Goal: Information Seeking & Learning: Find specific fact

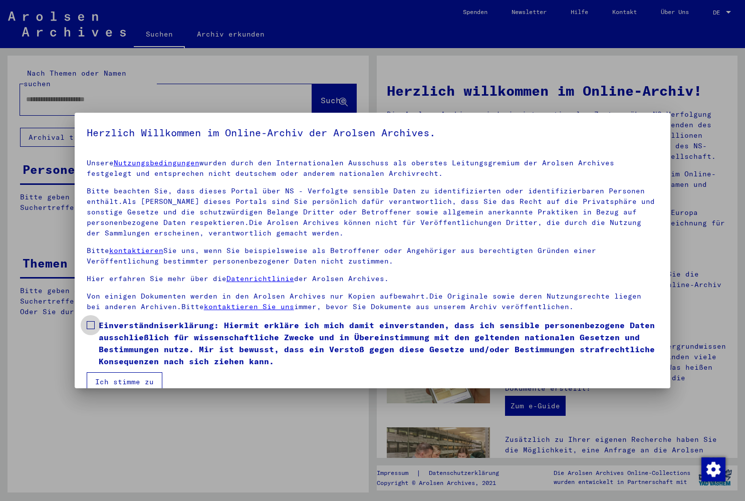
click at [91, 325] on span at bounding box center [91, 325] width 8 height 8
click at [122, 380] on button "Ich stimme zu" at bounding box center [125, 381] width 76 height 19
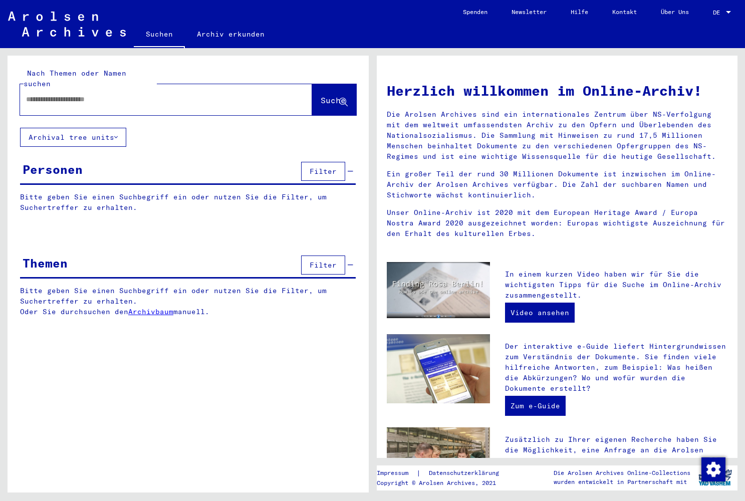
click at [170, 94] on input "text" at bounding box center [154, 99] width 256 height 11
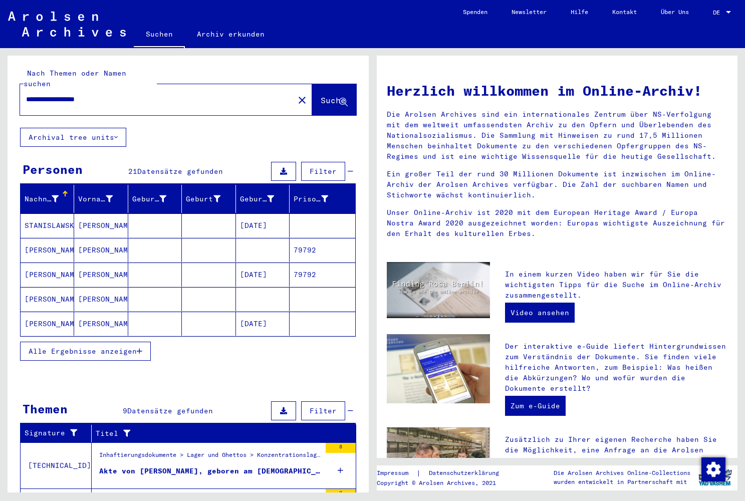
click at [254, 262] on mat-cell "[DATE]" at bounding box center [263, 274] width 54 height 24
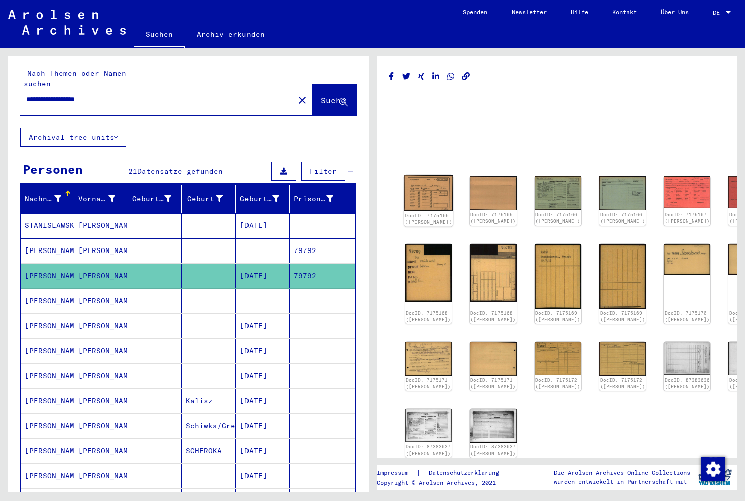
click at [433, 196] on img at bounding box center [428, 193] width 49 height 36
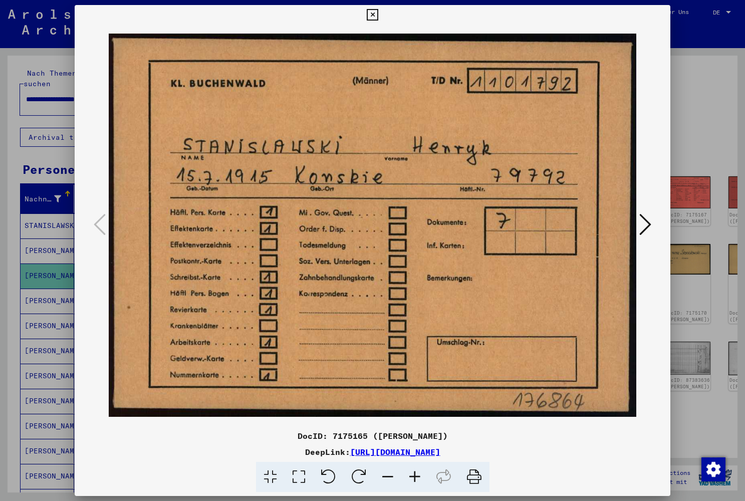
click at [644, 224] on icon at bounding box center [645, 224] width 12 height 24
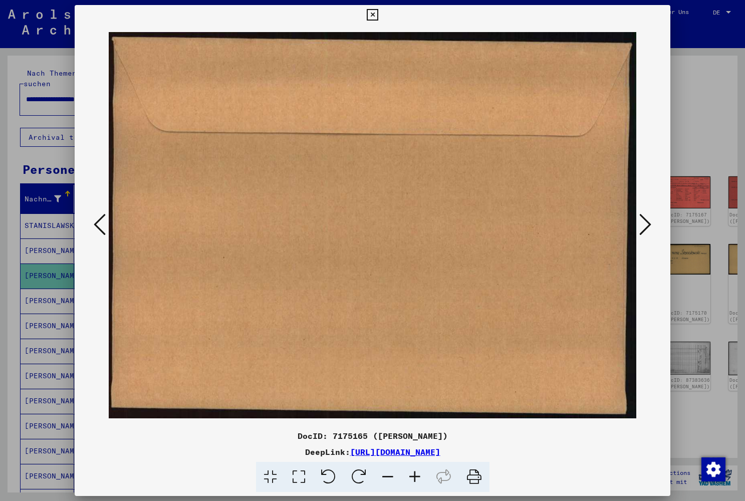
click at [644, 224] on icon at bounding box center [645, 224] width 12 height 24
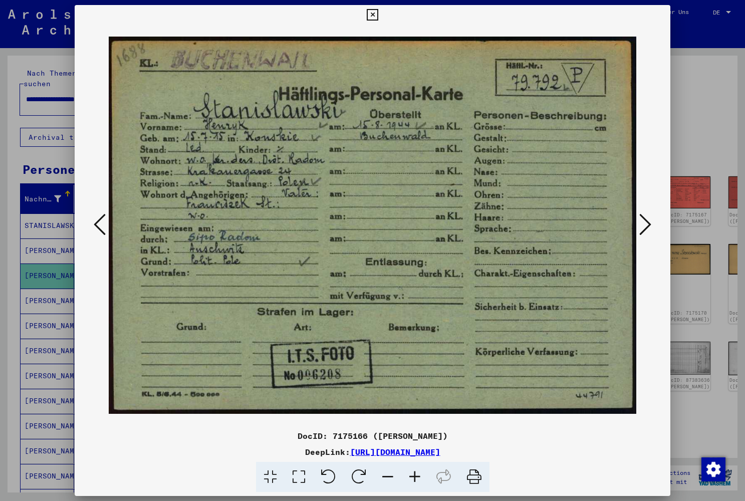
click at [101, 225] on icon at bounding box center [100, 224] width 12 height 24
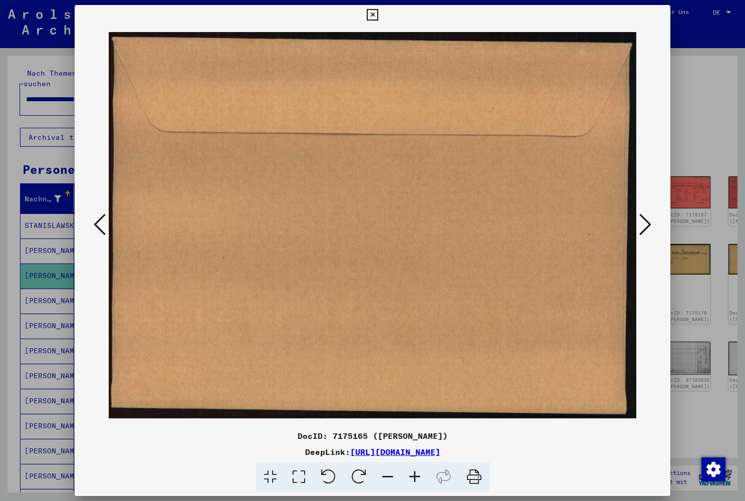
click at [101, 225] on icon at bounding box center [100, 224] width 12 height 24
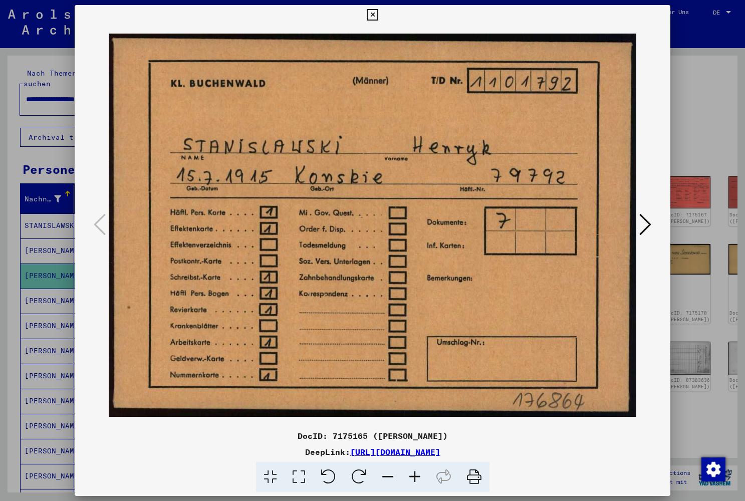
click at [645, 226] on icon at bounding box center [645, 224] width 12 height 24
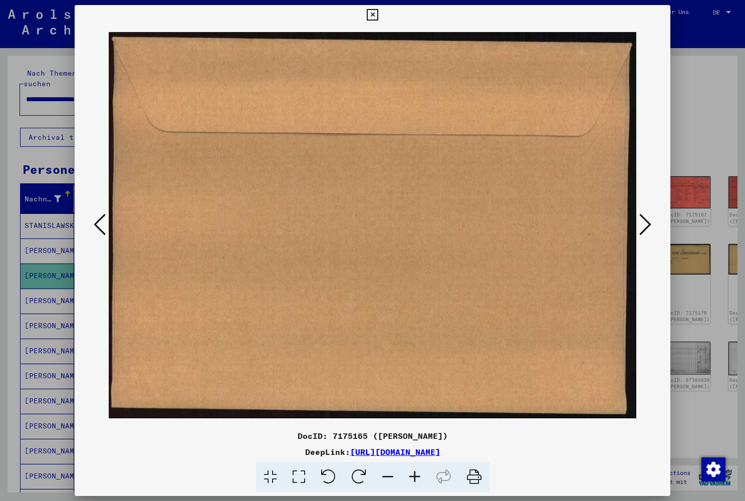
click at [647, 229] on icon at bounding box center [645, 224] width 12 height 24
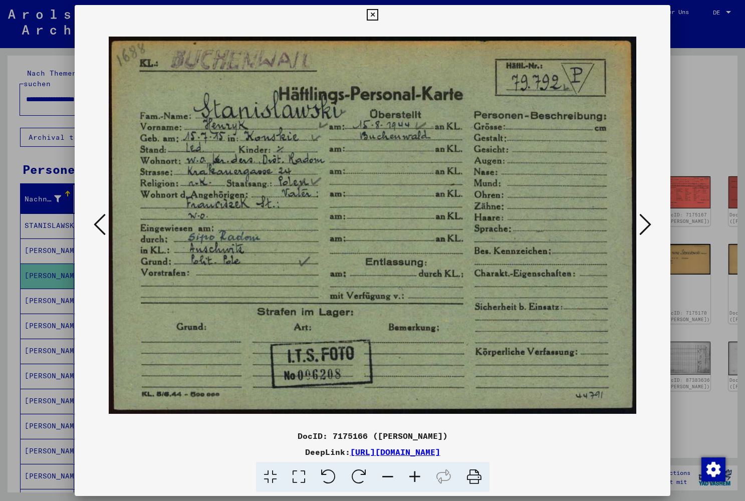
click at [644, 229] on icon at bounding box center [645, 224] width 12 height 24
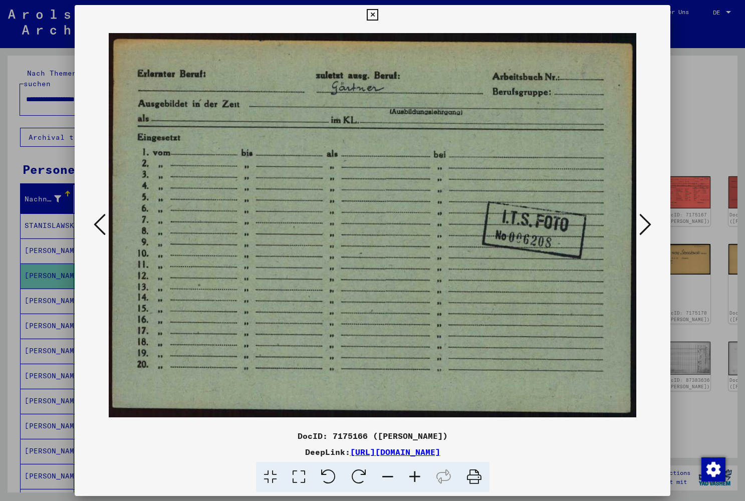
click at [641, 228] on icon at bounding box center [645, 224] width 12 height 24
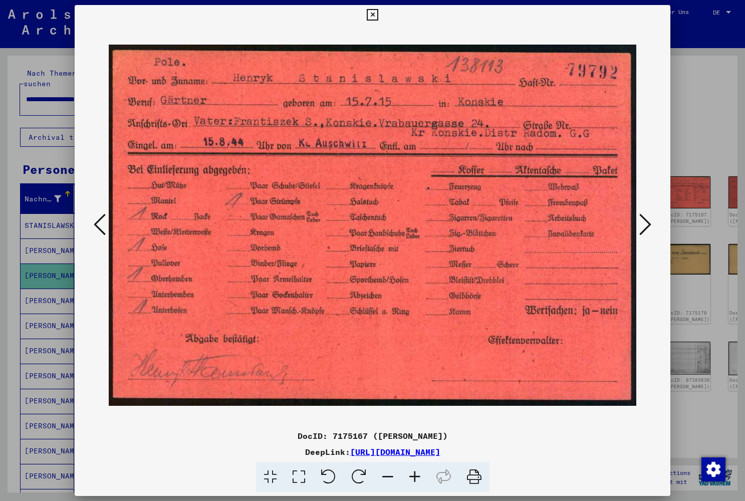
click at [647, 226] on icon at bounding box center [645, 224] width 12 height 24
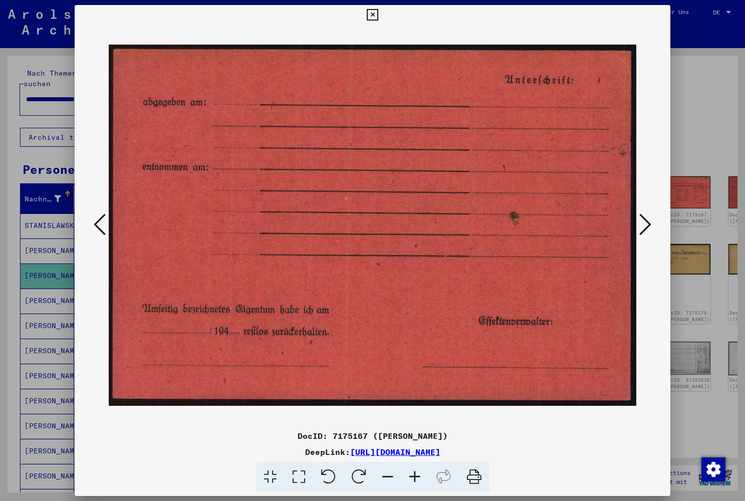
click at [646, 228] on icon at bounding box center [645, 224] width 12 height 24
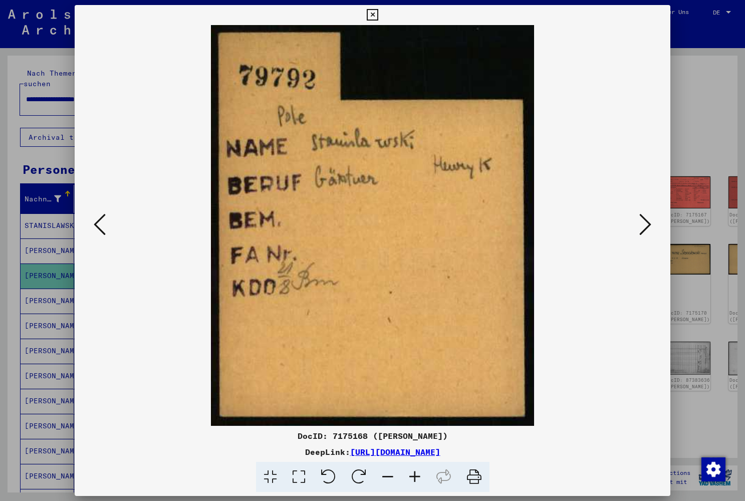
click at [644, 232] on icon at bounding box center [645, 224] width 12 height 24
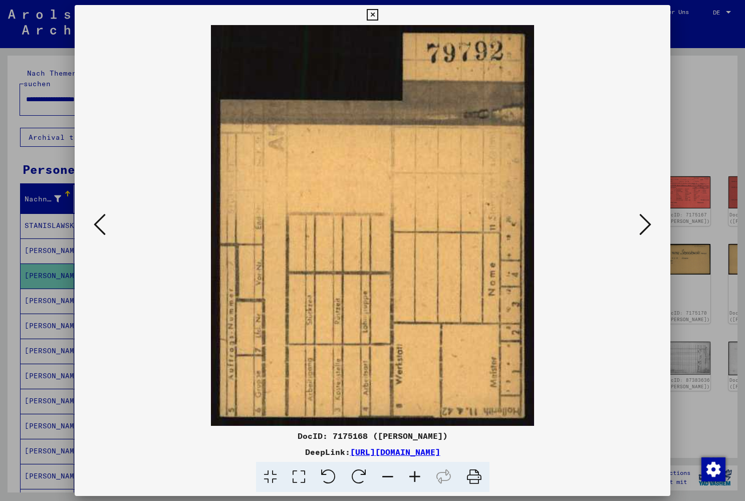
click at [645, 227] on icon at bounding box center [645, 224] width 12 height 24
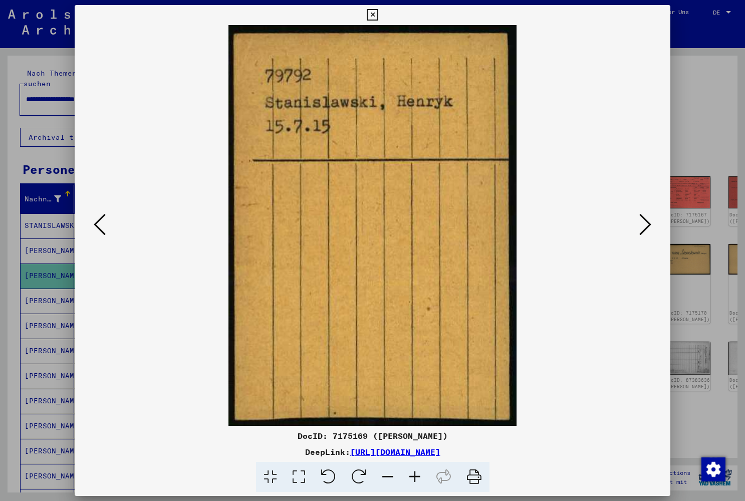
click at [646, 223] on icon at bounding box center [645, 224] width 12 height 24
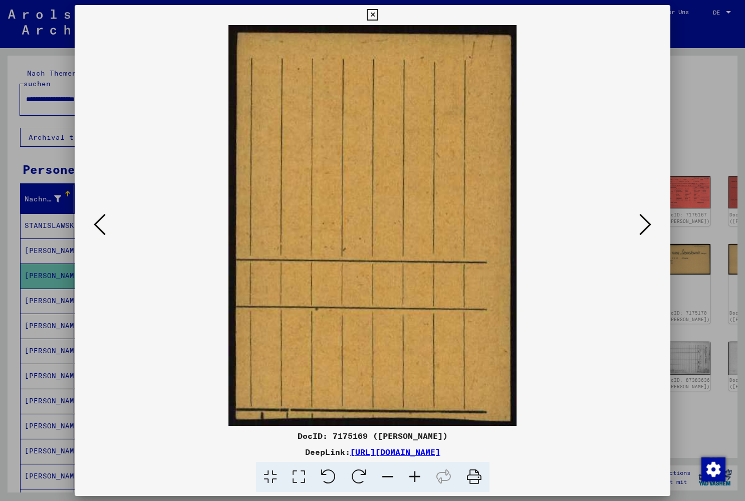
click at [644, 226] on icon at bounding box center [645, 224] width 12 height 24
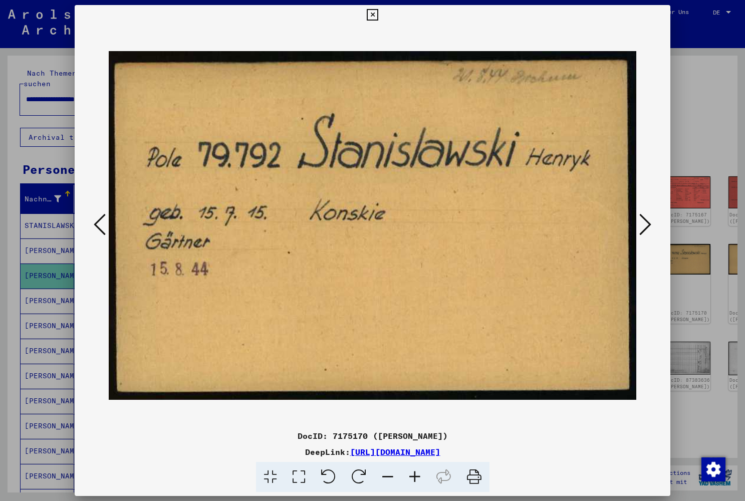
click at [646, 227] on icon at bounding box center [645, 224] width 12 height 24
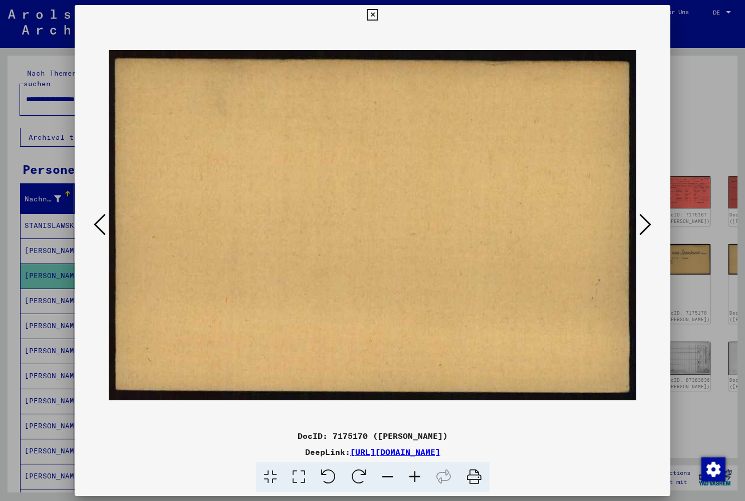
click at [642, 232] on icon at bounding box center [645, 224] width 12 height 24
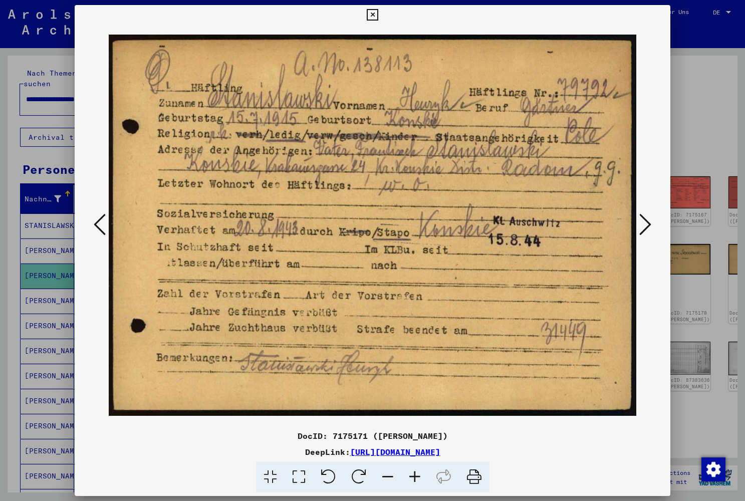
click at [650, 221] on icon at bounding box center [645, 224] width 12 height 24
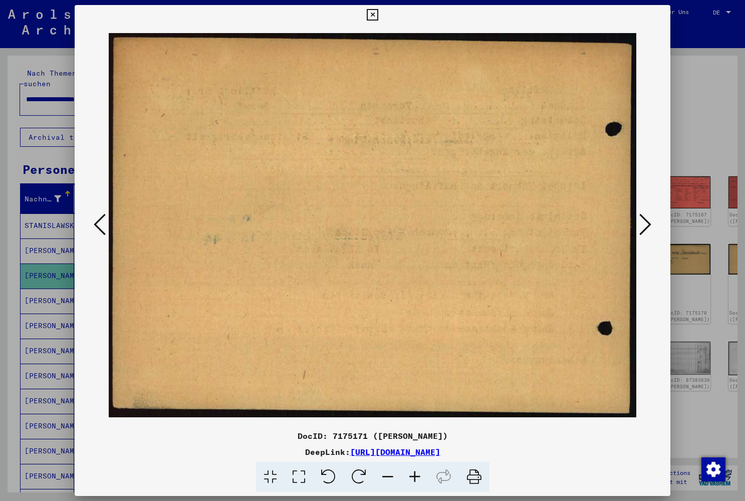
click at [642, 229] on icon at bounding box center [645, 224] width 12 height 24
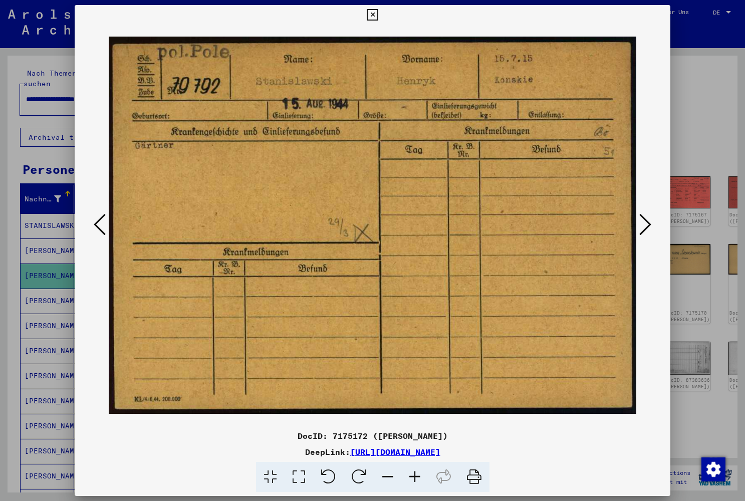
click at [642, 229] on icon at bounding box center [645, 224] width 12 height 24
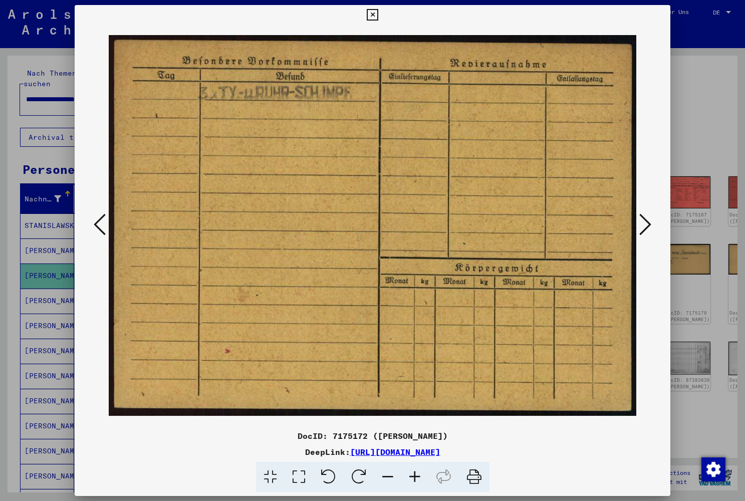
click at [642, 229] on icon at bounding box center [645, 224] width 12 height 24
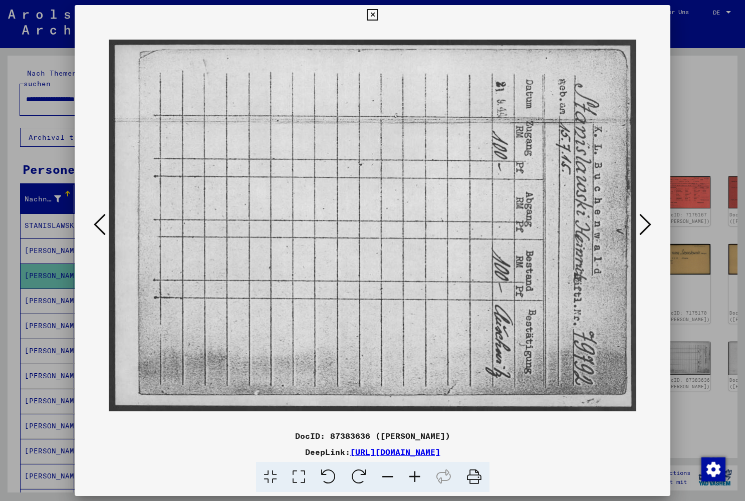
click at [648, 226] on icon at bounding box center [645, 224] width 12 height 24
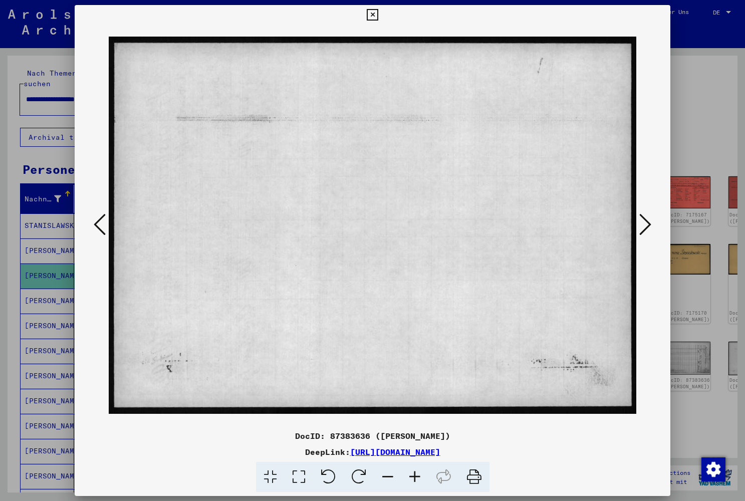
click at [648, 226] on icon at bounding box center [645, 224] width 12 height 24
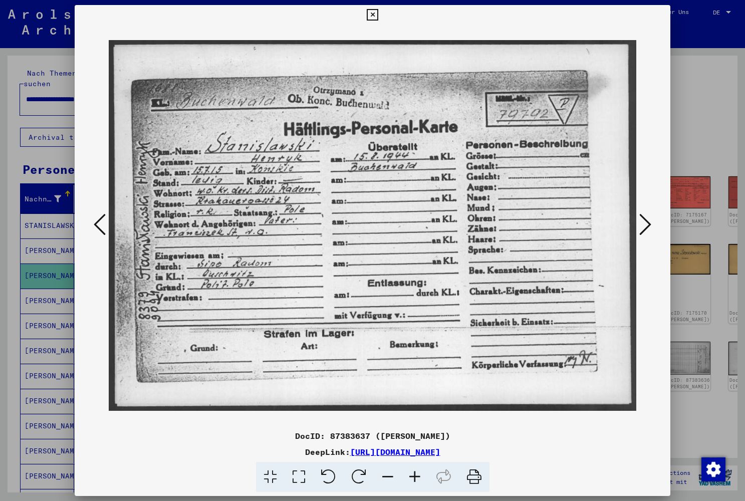
click at [646, 227] on icon at bounding box center [645, 224] width 12 height 24
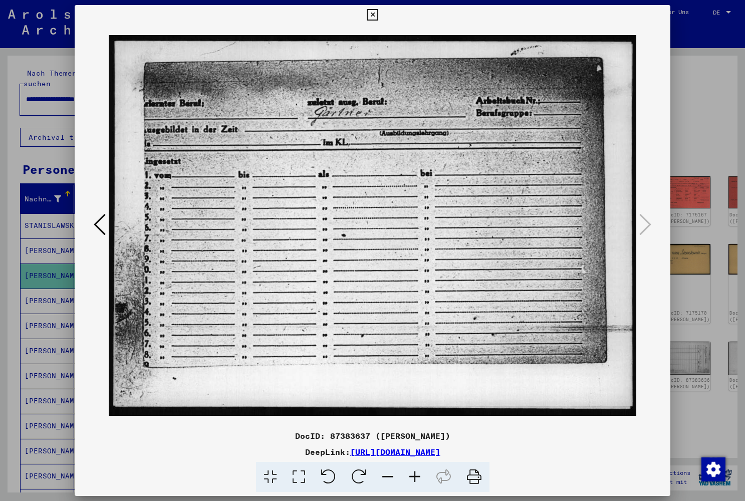
click at [378, 16] on icon at bounding box center [373, 15] width 12 height 12
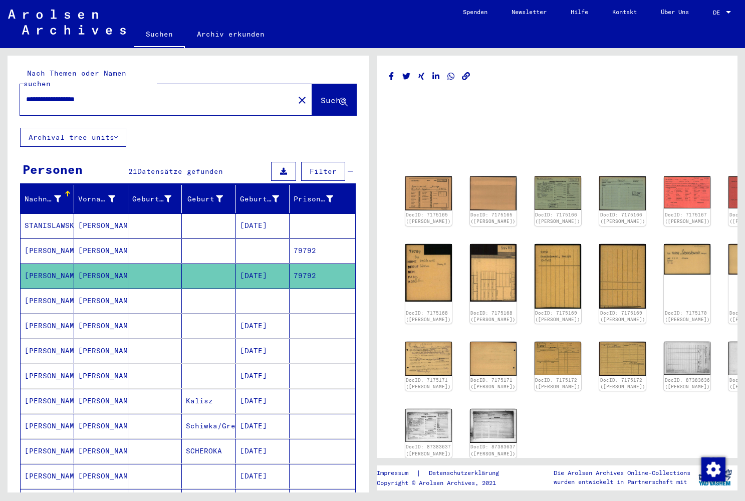
click at [97, 239] on mat-cell "[PERSON_NAME]" at bounding box center [101, 250] width 54 height 25
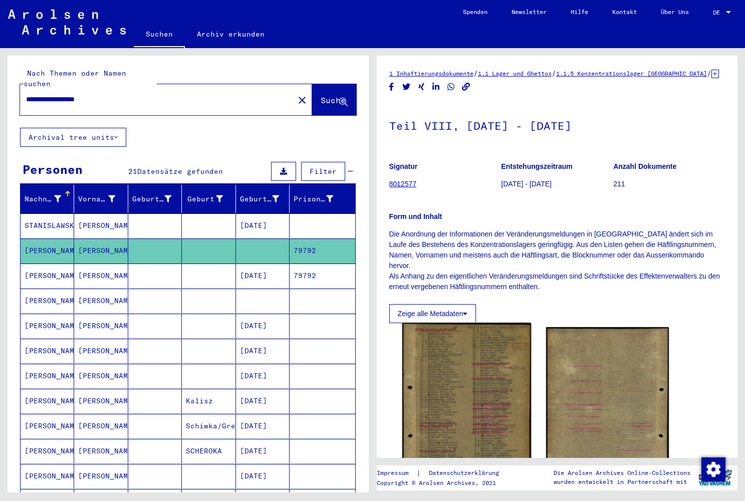
click at [470, 401] on img at bounding box center [466, 411] width 129 height 177
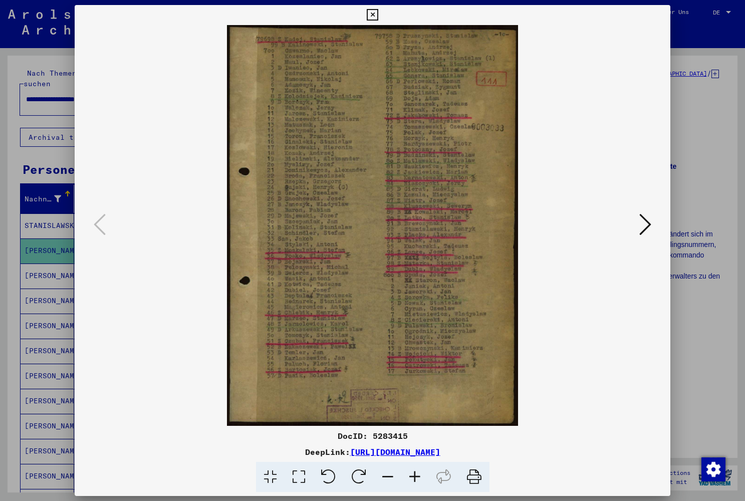
click at [378, 18] on icon at bounding box center [373, 15] width 12 height 12
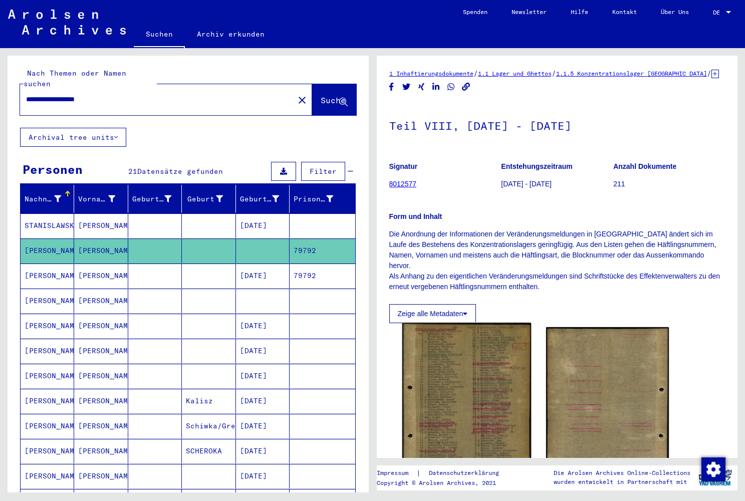
click at [501, 386] on img at bounding box center [466, 411] width 129 height 177
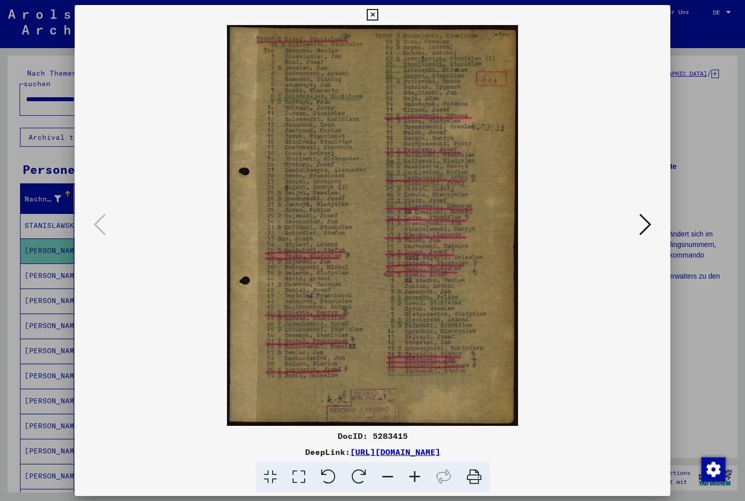
click at [643, 224] on icon at bounding box center [645, 224] width 12 height 24
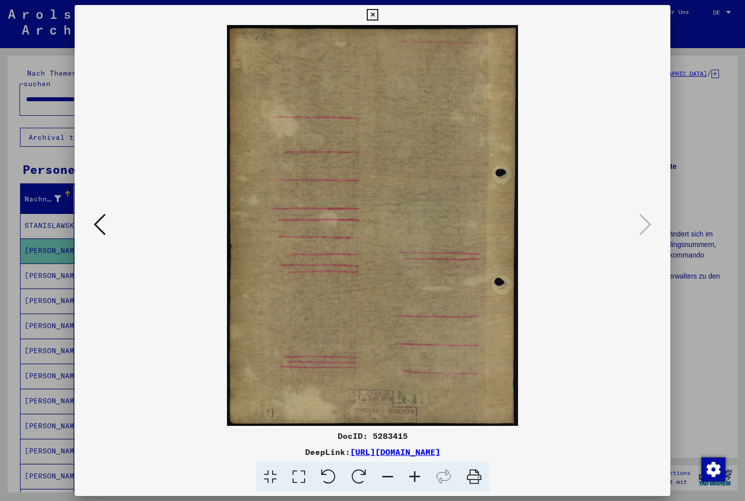
click at [97, 228] on icon at bounding box center [100, 224] width 12 height 24
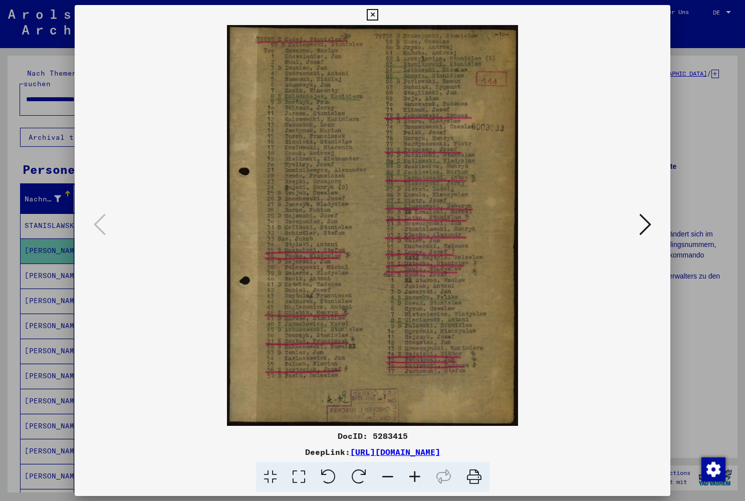
click at [378, 15] on icon at bounding box center [373, 15] width 12 height 12
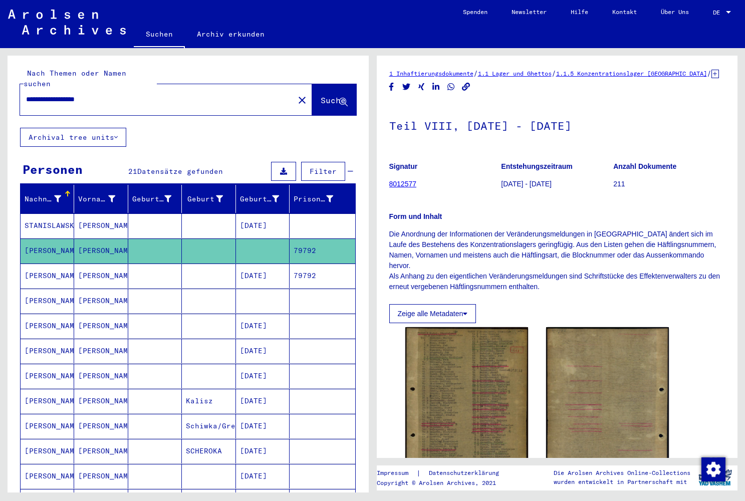
click at [89, 293] on mat-cell "[PERSON_NAME]" at bounding box center [101, 300] width 54 height 25
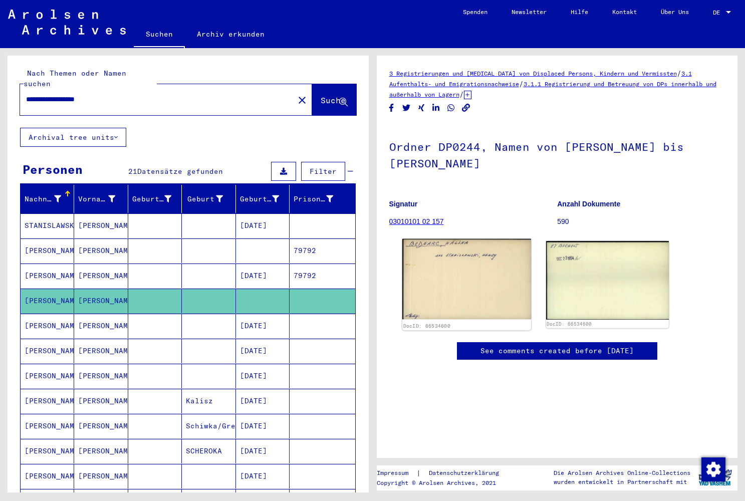
click at [456, 279] on img at bounding box center [466, 279] width 129 height 80
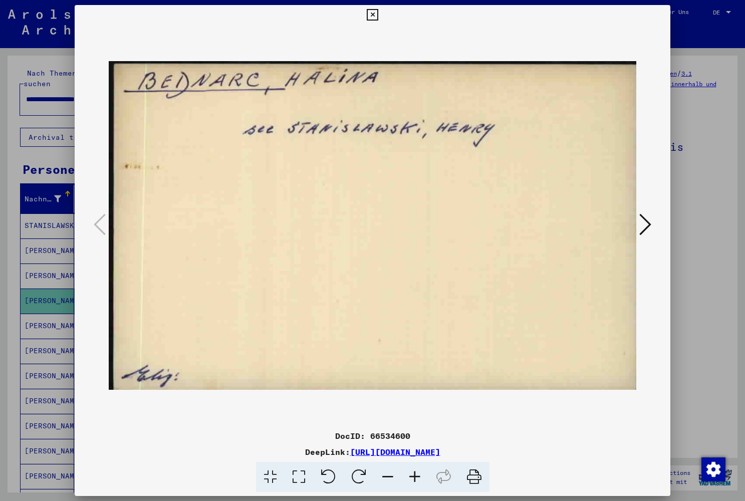
click at [646, 227] on icon at bounding box center [645, 224] width 12 height 24
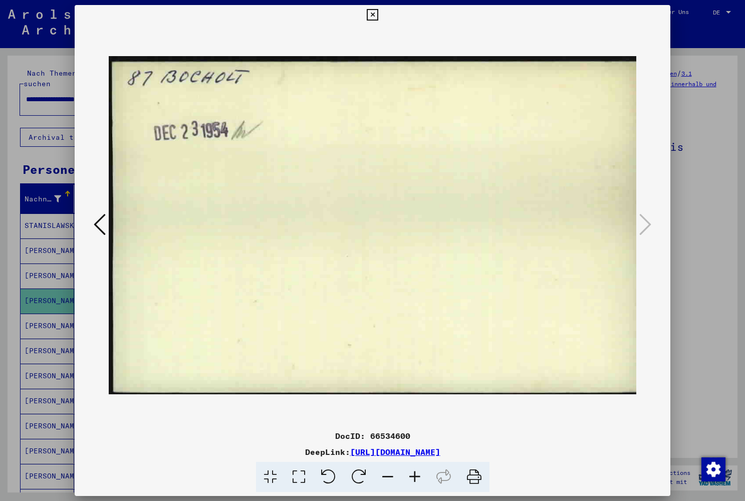
click at [378, 14] on icon at bounding box center [373, 15] width 12 height 12
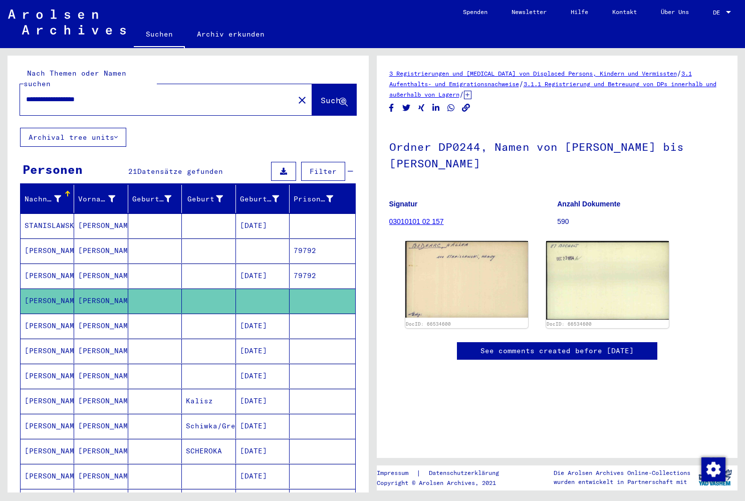
click at [87, 289] on mat-cell "[PERSON_NAME]" at bounding box center [101, 300] width 54 height 25
click at [95, 263] on mat-cell "[PERSON_NAME]" at bounding box center [101, 275] width 54 height 25
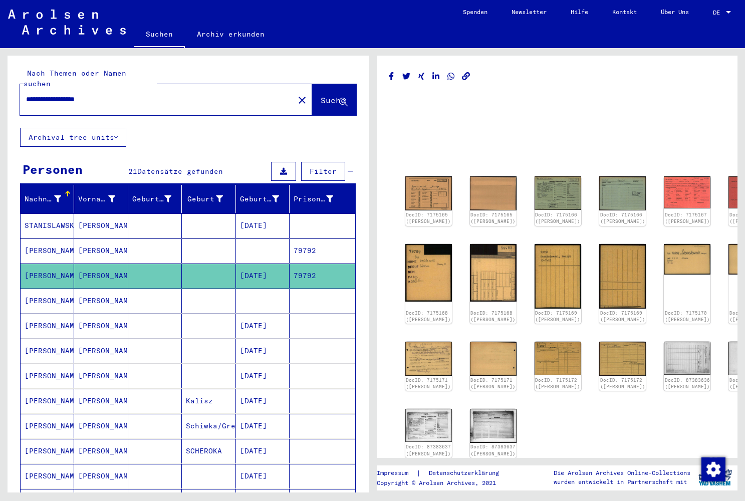
click at [91, 263] on mat-cell "[PERSON_NAME]" at bounding box center [101, 275] width 54 height 25
click at [464, 77] on icon "Copy link" at bounding box center [466, 76] width 11 height 9
click at [464, 79] on share-button at bounding box center [466, 76] width 11 height 13
click at [488, 99] on h1 at bounding box center [557, 106] width 336 height 28
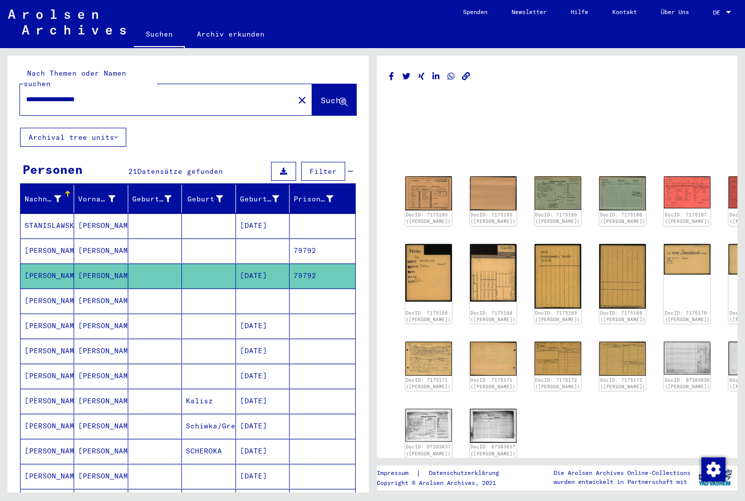
click at [114, 94] on input "**********" at bounding box center [157, 99] width 262 height 11
type input "**********"
